Goal: Task Accomplishment & Management: Use online tool/utility

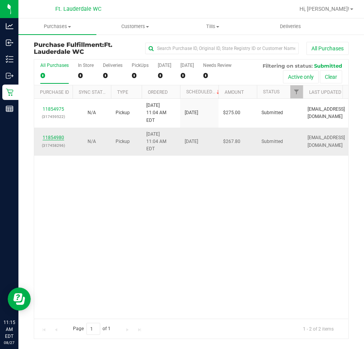
click at [57, 135] on link "11854980" at bounding box center [54, 137] width 22 height 5
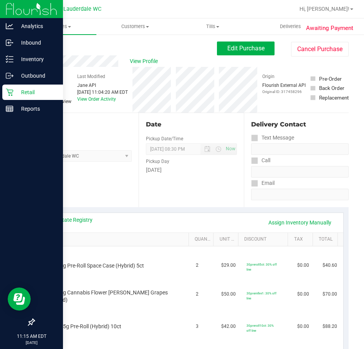
click at [6, 93] on icon at bounding box center [10, 92] width 8 height 8
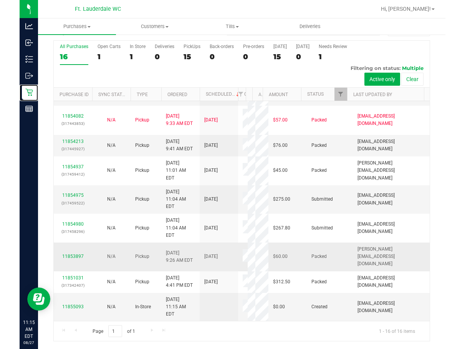
scroll to position [305, 0]
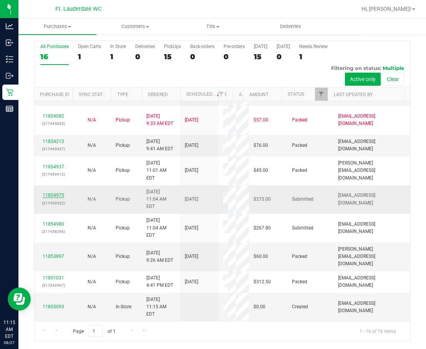
click at [48, 192] on link "11854975" at bounding box center [54, 194] width 22 height 5
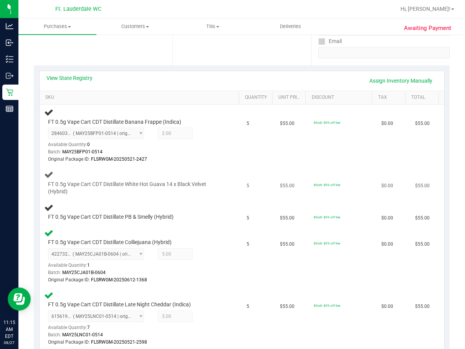
scroll to position [172, 0]
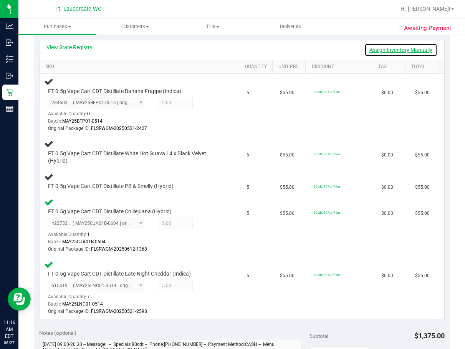
click at [306, 52] on link "Assign Inventory Manually" at bounding box center [400, 49] width 73 height 13
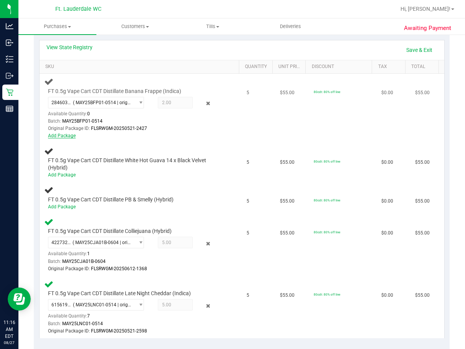
click at [66, 134] on link "Add Package" at bounding box center [62, 135] width 28 height 5
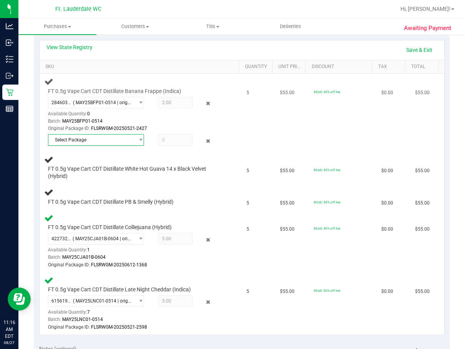
click at [160, 148] on td "FT 0.5g Vape Cart CDT Distillate Banana Frappe (Indica) 2846033363901915 ( MAY2…" at bounding box center [141, 113] width 202 height 78
click at [111, 118] on div "Batch: MAY25BFP01-0514" at bounding box center [135, 121] width 174 height 7
drag, startPoint x: 151, startPoint y: 122, endPoint x: 180, endPoint y: 112, distance: 31.0
click at [154, 120] on div "Batch: MAY25BFP01-0514" at bounding box center [135, 121] width 174 height 7
click at [207, 113] on div "2846033363901915 ( MAY25BFP01-0514 | orig: FLSRWGM-20250521-2427 ) 284603336390…" at bounding box center [135, 115] width 174 height 36
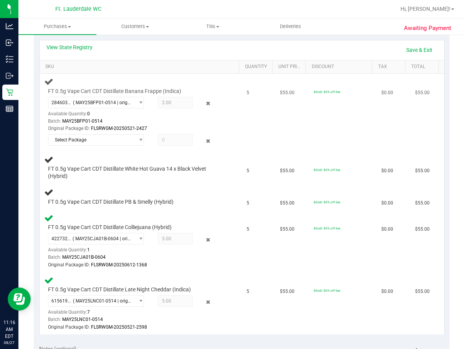
click at [282, 119] on td "$55.00" at bounding box center [292, 113] width 34 height 78
click at [170, 155] on div "FT 0.5g Vape Cart CDT Distillate White Hot Guava 14 x Black Velvet (Hybrid)" at bounding box center [140, 168] width 193 height 26
drag, startPoint x: 157, startPoint y: 119, endPoint x: 167, endPoint y: 118, distance: 10.1
click at [159, 118] on div "Batch: MAY25BFP01-0514" at bounding box center [135, 121] width 174 height 7
click at [157, 121] on div "Batch: MAY25BFP01-0514" at bounding box center [135, 121] width 174 height 7
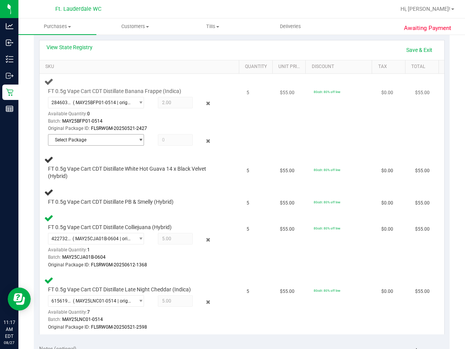
click at [129, 143] on span "Select Package" at bounding box center [91, 139] width 86 height 11
click at [147, 127] on div "Original Package ID: FLSRWGM-20250521-2427" at bounding box center [135, 128] width 174 height 7
click at [126, 142] on span "Select Package" at bounding box center [91, 139] width 86 height 11
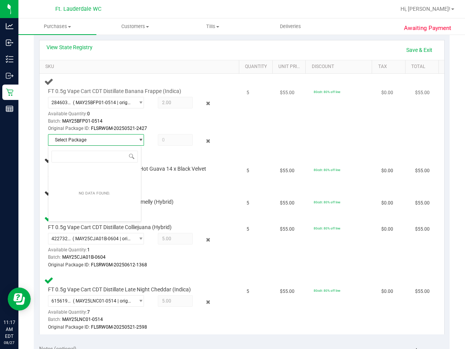
click at [242, 102] on td "5" at bounding box center [259, 113] width 34 height 78
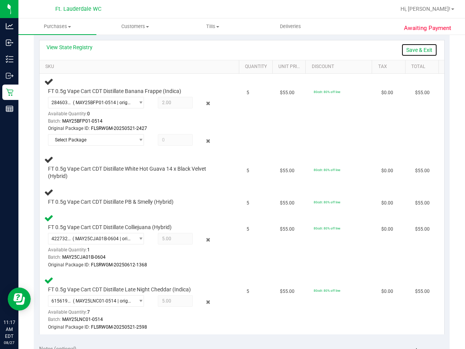
click at [306, 48] on link "Save & Exit" at bounding box center [419, 49] width 36 height 13
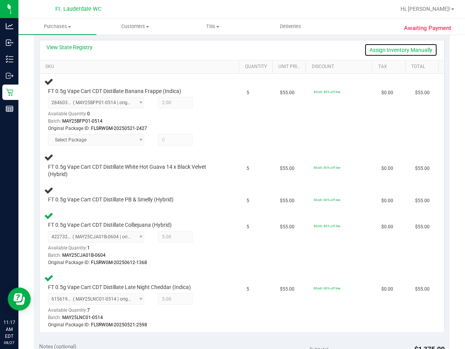
click at [306, 48] on link "Assign Inventory Manually" at bounding box center [400, 49] width 73 height 13
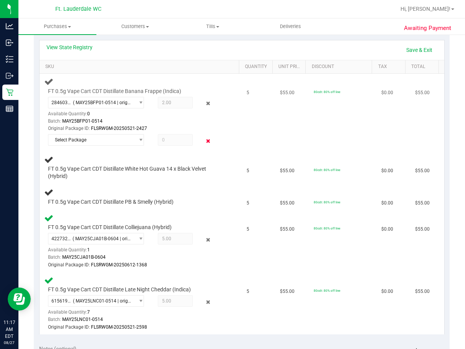
click at [205, 139] on icon at bounding box center [208, 140] width 8 height 9
click at [207, 139] on div at bounding box center [214, 137] width 15 height 7
click at [142, 172] on span "FT 0.5g Vape Cart CDT Distillate White Hot Guava 14 x Black Velvet (Hybrid)" at bounding box center [135, 172] width 174 height 15
drag, startPoint x: 67, startPoint y: 177, endPoint x: 238, endPoint y: 99, distance: 187.7
click at [70, 175] on span "FT 0.5g Vape Cart CDT Distillate White Hot Guava 14 x Black Velvet (Hybrid)" at bounding box center [135, 172] width 174 height 15
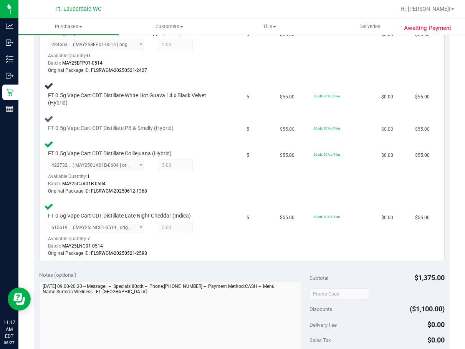
scroll to position [77, 0]
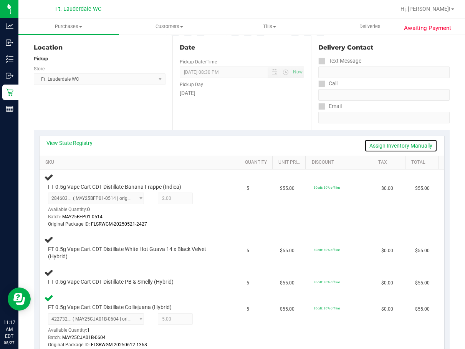
click at [393, 146] on link "Assign Inventory Manually" at bounding box center [400, 145] width 73 height 13
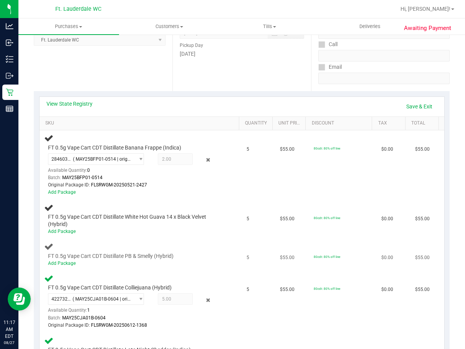
scroll to position [154, 0]
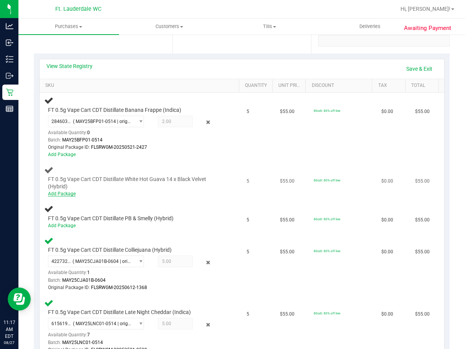
click at [62, 192] on link "Add Package" at bounding box center [62, 193] width 28 height 5
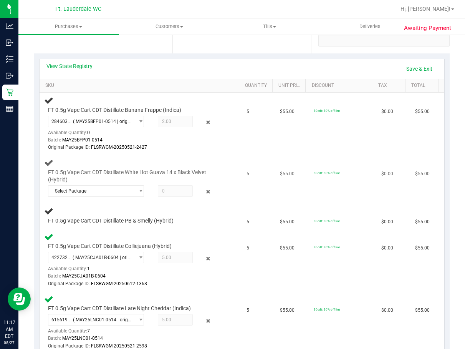
click at [114, 199] on td "FT 0.5g Vape Cart CDT Distillate White Hot Guava 14 x Black Velvet (Hybrid) Sel…" at bounding box center [141, 179] width 202 height 48
click at [114, 192] on span "Select Package" at bounding box center [91, 190] width 86 height 11
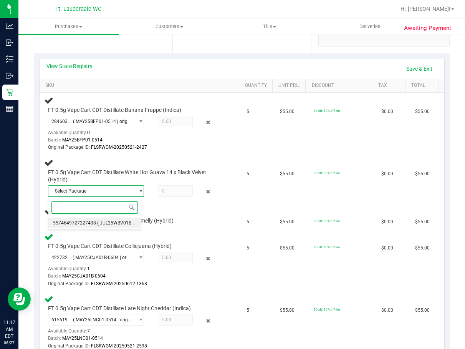
click at [100, 220] on span "( JUL25WBV01B-0708 | orig: FLSRWGM-20250714-2924 )" at bounding box center [156, 222] width 119 height 5
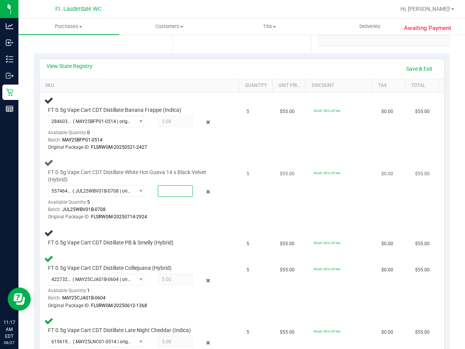
click at [168, 190] on span at bounding box center [175, 191] width 35 height 12
type input "5"
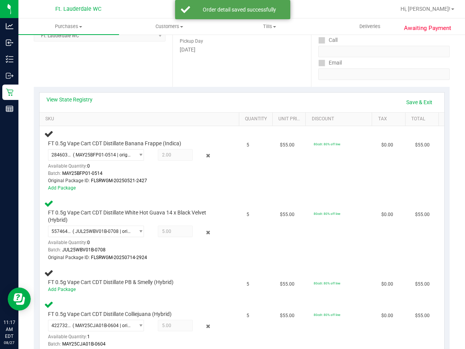
scroll to position [115, 0]
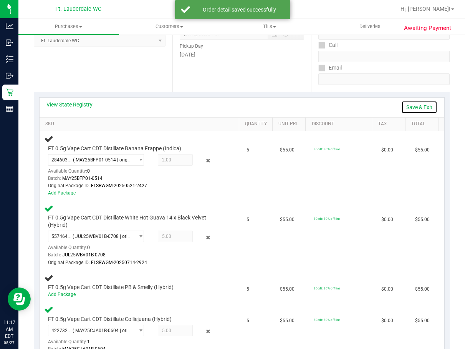
click at [419, 105] on link "Save & Exit" at bounding box center [419, 107] width 36 height 13
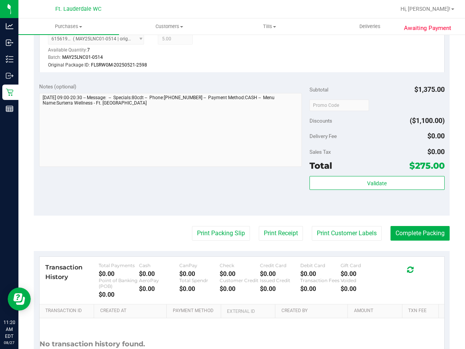
scroll to position [582, 0]
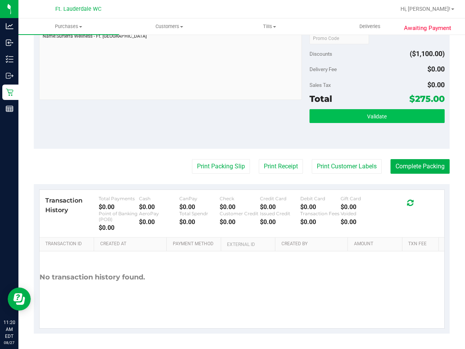
drag, startPoint x: 383, startPoint y: 126, endPoint x: 383, endPoint y: 121, distance: 5.0
click at [383, 124] on div "Validate" at bounding box center [377, 126] width 135 height 35
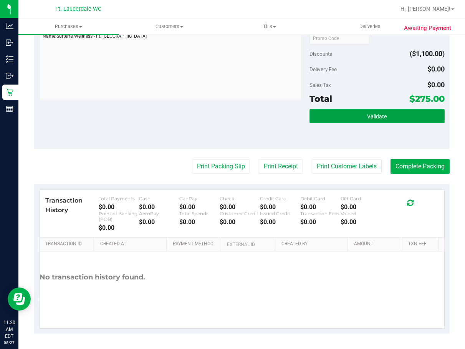
click at [382, 120] on button "Validate" at bounding box center [377, 116] width 135 height 14
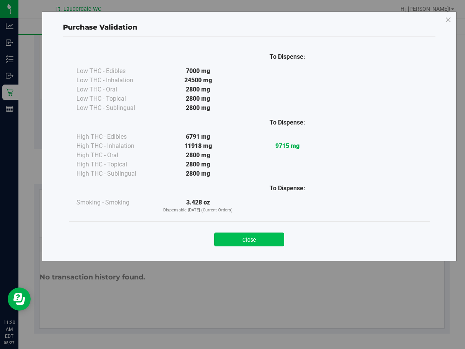
click at [261, 239] on button "Close" at bounding box center [249, 239] width 70 height 14
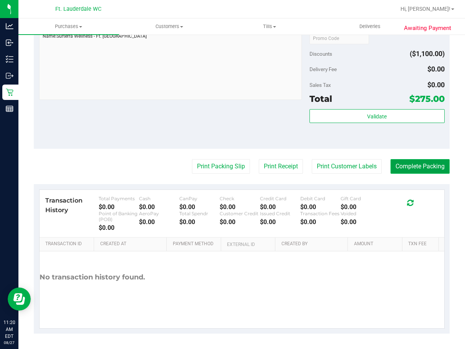
click at [405, 161] on button "Complete Packing" at bounding box center [420, 166] width 59 height 15
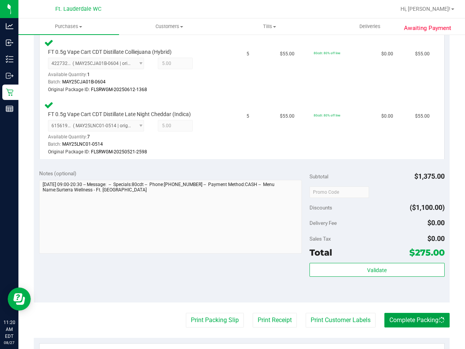
scroll to position [236, 0]
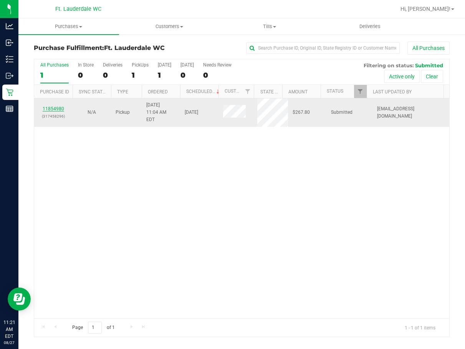
click at [56, 106] on link "11854980" at bounding box center [54, 108] width 22 height 5
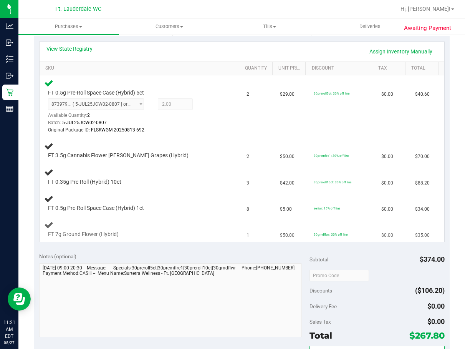
scroll to position [154, 0]
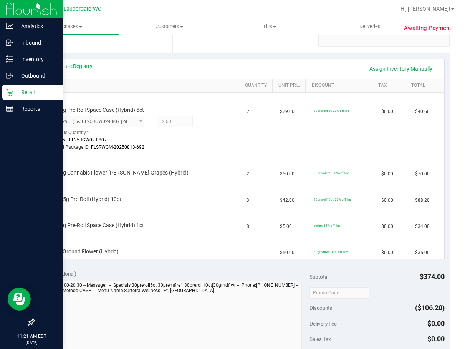
click at [14, 92] on p "Retail" at bounding box center [36, 92] width 46 height 9
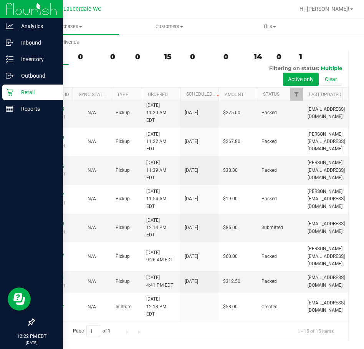
scroll to position [238, 0]
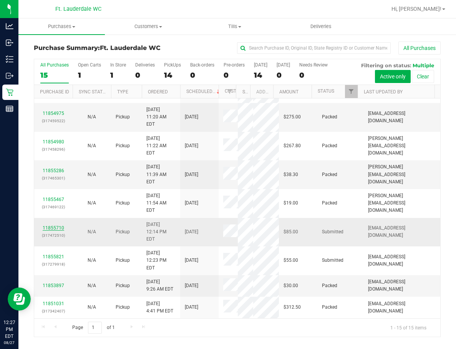
click at [50, 225] on link "11855710" at bounding box center [54, 227] width 22 height 5
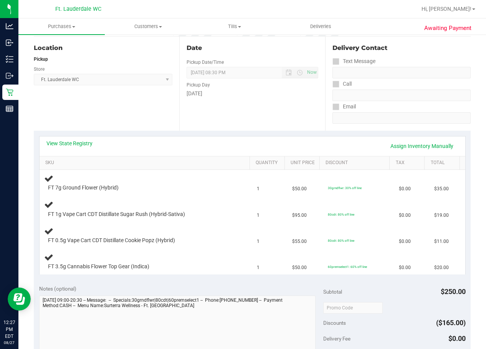
scroll to position [77, 0]
click at [173, 231] on div "FT 0.5g Vape Cart CDT Distillate Cookie Popz (Hybrid)" at bounding box center [146, 235] width 204 height 18
click at [174, 225] on td "FT 0.5g Vape Cart CDT Distillate Cookie Popz (Hybrid)" at bounding box center [146, 235] width 213 height 26
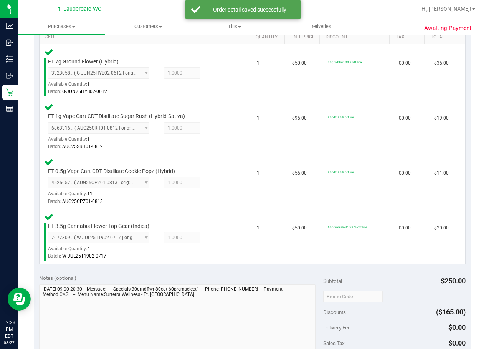
scroll to position [269, 0]
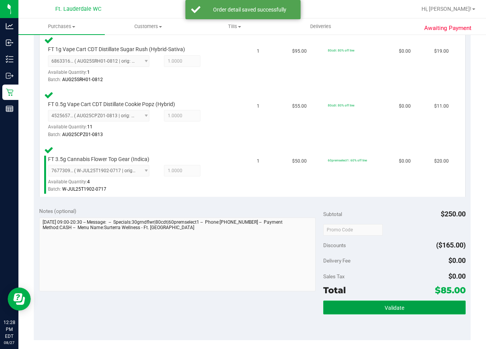
click at [347, 305] on button "Validate" at bounding box center [394, 307] width 142 height 14
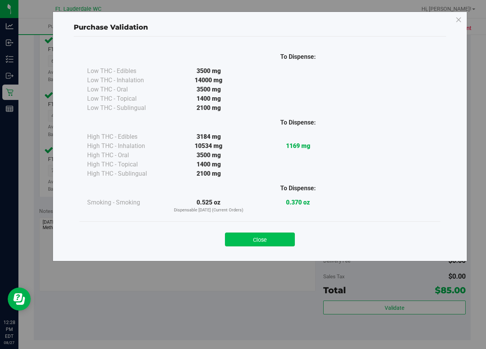
click at [247, 242] on button "Close" at bounding box center [260, 239] width 70 height 14
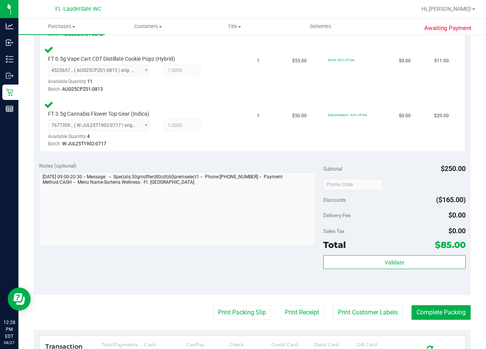
scroll to position [422, 0]
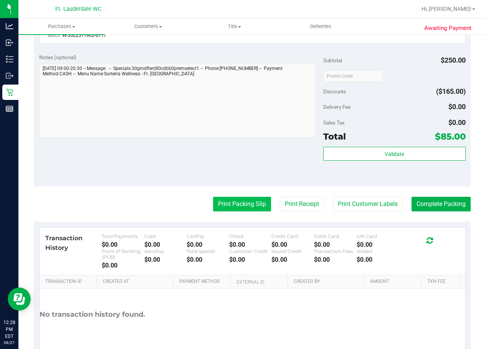
click at [248, 205] on button "Print Packing Slip" at bounding box center [242, 204] width 58 height 15
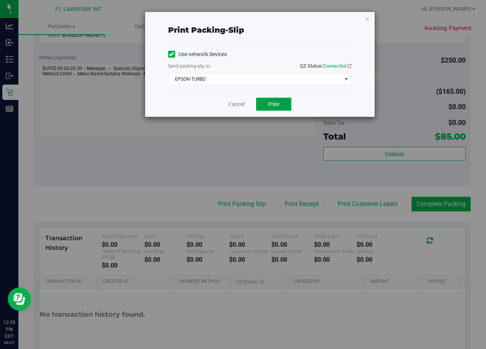
click at [280, 99] on button "Print" at bounding box center [273, 104] width 35 height 13
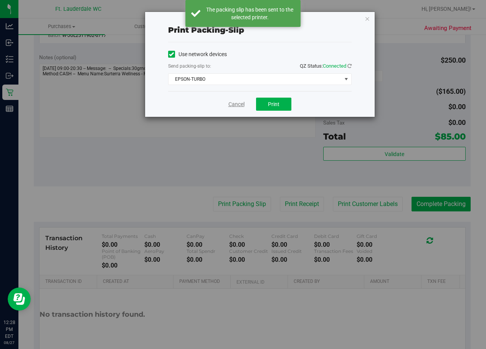
click at [234, 104] on link "Cancel" at bounding box center [236, 104] width 16 height 8
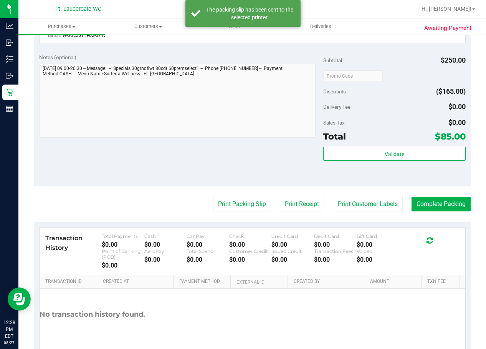
click at [398, 161] on div "Validate" at bounding box center [394, 164] width 142 height 35
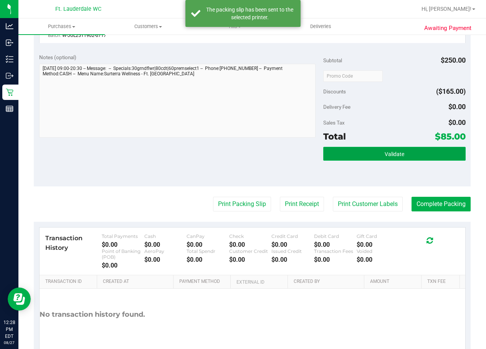
click at [396, 153] on span "Validate" at bounding box center [395, 154] width 20 height 6
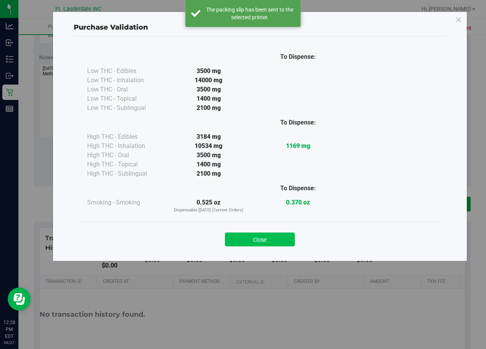
click at [276, 237] on button "Close" at bounding box center [260, 239] width 70 height 14
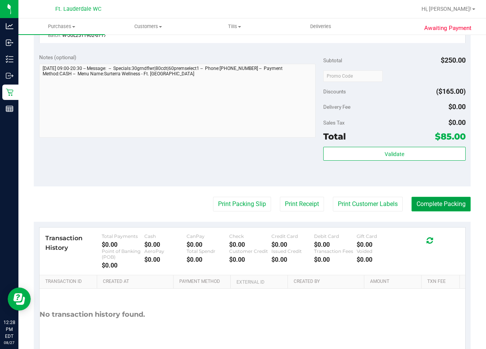
click at [402, 202] on button "Complete Packing" at bounding box center [441, 204] width 59 height 15
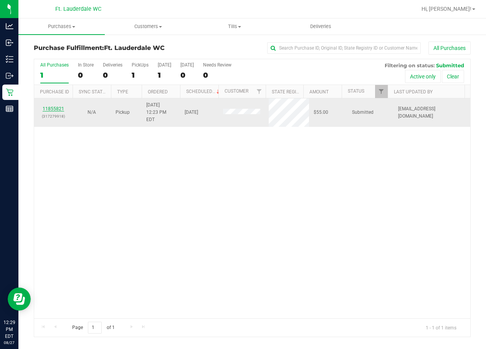
click at [48, 106] on link "11855821" at bounding box center [54, 108] width 22 height 5
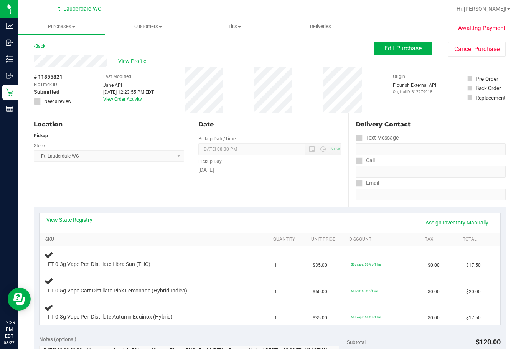
scroll to position [38, 0]
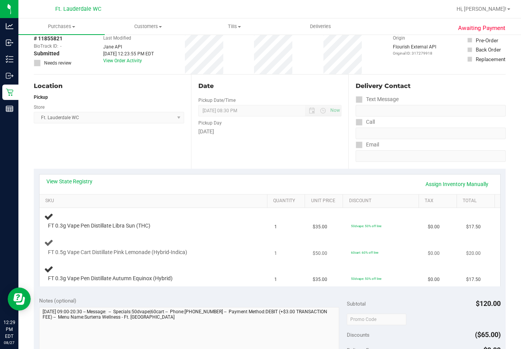
click at [153, 245] on div "FT 0.5g Vape Cart Distillate Pink Lemonade (Hybrid-Indica)" at bounding box center [155, 247] width 222 height 18
click at [161, 244] on div "FT 0.5g Vape Cart Distillate Pink Lemonade (Hybrid-Indica)" at bounding box center [155, 247] width 222 height 18
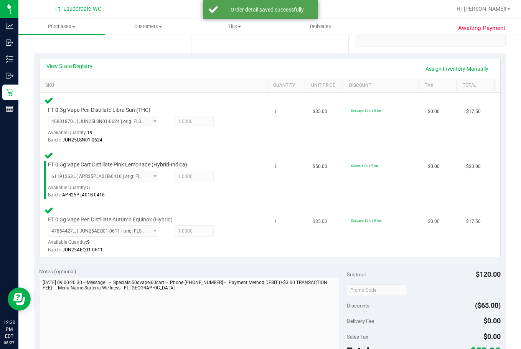
scroll to position [230, 0]
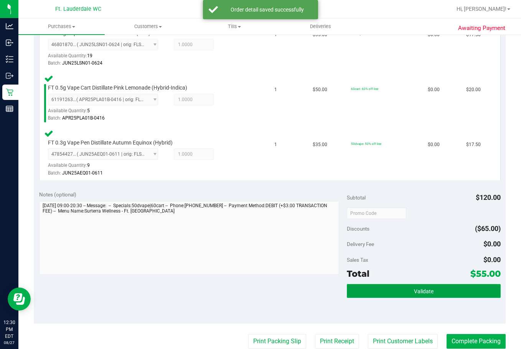
click at [363, 291] on button "Validate" at bounding box center [424, 291] width 154 height 14
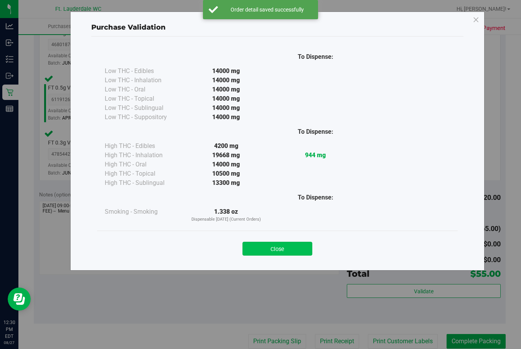
click at [293, 244] on button "Close" at bounding box center [278, 249] width 70 height 14
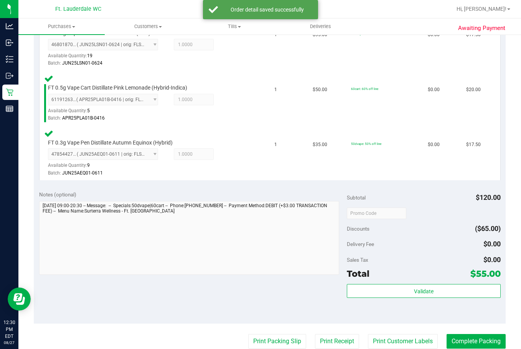
scroll to position [346, 0]
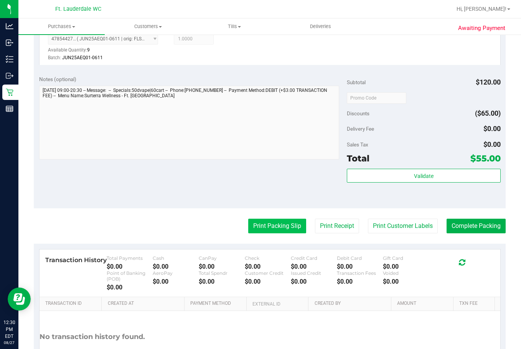
click at [276, 232] on button "Print Packing Slip" at bounding box center [277, 225] width 58 height 15
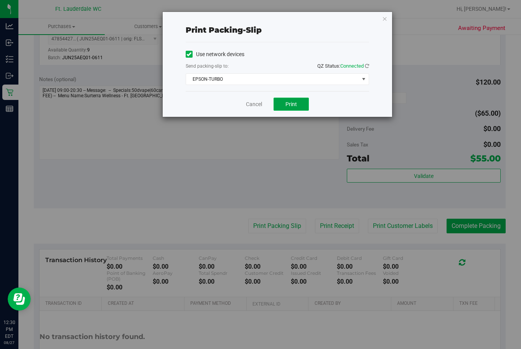
click at [297, 101] on button "Print" at bounding box center [291, 104] width 35 height 13
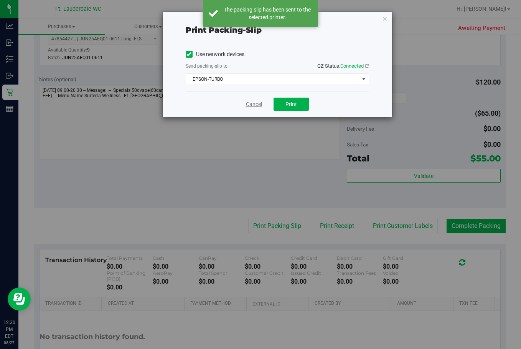
click at [254, 104] on link "Cancel" at bounding box center [254, 104] width 16 height 8
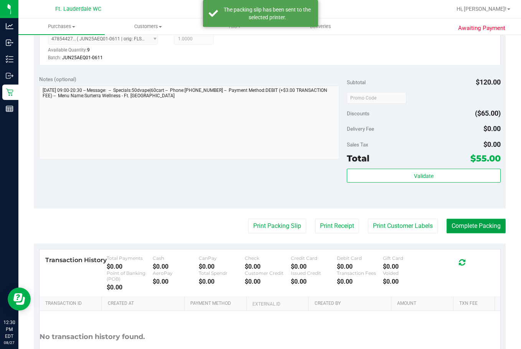
click at [402, 227] on button "Complete Packing" at bounding box center [476, 225] width 59 height 15
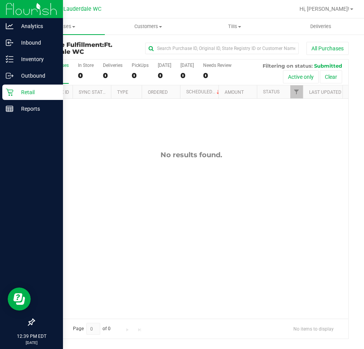
click at [11, 95] on icon at bounding box center [9, 92] width 7 height 7
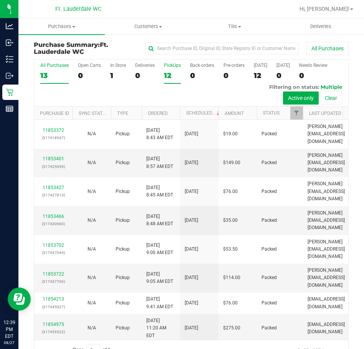
click at [166, 72] on div "12" at bounding box center [172, 75] width 17 height 9
click at [0, 0] on input "PickUps 12" at bounding box center [0, 0] width 0 height 0
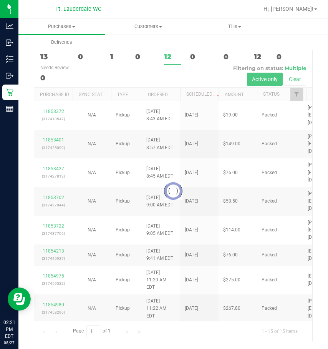
click at [166, 57] on div at bounding box center [173, 191] width 278 height 300
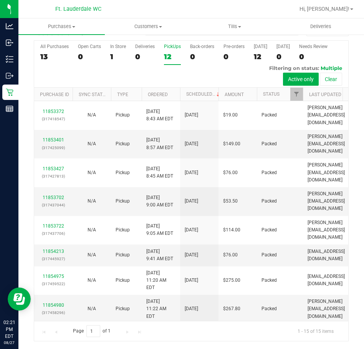
click at [164, 60] on div "12" at bounding box center [172, 56] width 17 height 9
click at [0, 0] on input "PickUps 12" at bounding box center [0, 0] width 0 height 0
click at [168, 57] on div "15" at bounding box center [172, 56] width 17 height 9
click at [0, 0] on input "PickUps 15" at bounding box center [0, 0] width 0 height 0
